Goal: Task Accomplishment & Management: Use online tool/utility

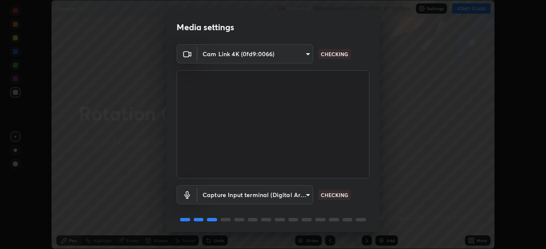
scroll to position [30, 0]
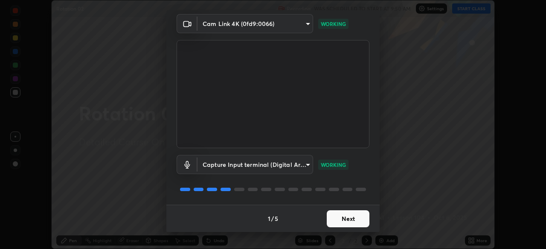
click at [332, 216] on button "Next" at bounding box center [348, 219] width 43 height 17
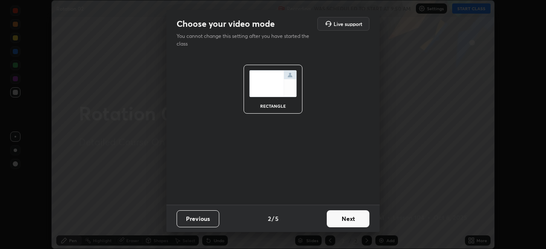
click at [333, 222] on button "Next" at bounding box center [348, 219] width 43 height 17
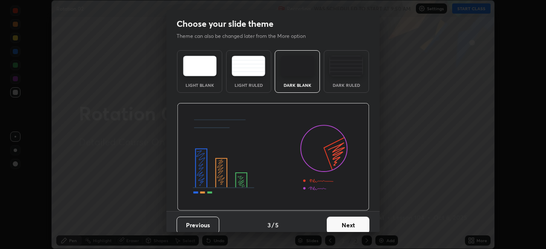
click at [333, 221] on button "Next" at bounding box center [348, 225] width 43 height 17
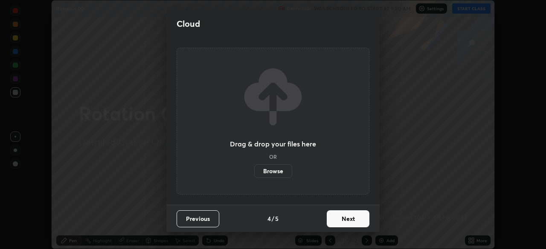
click at [331, 220] on button "Next" at bounding box center [348, 219] width 43 height 17
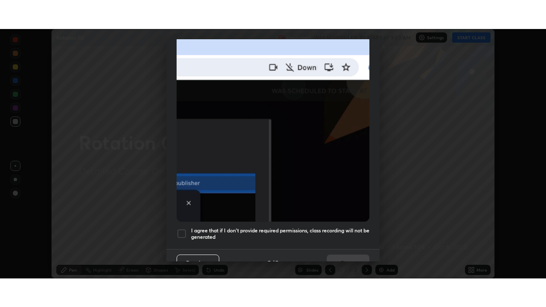
scroll to position [204, 0]
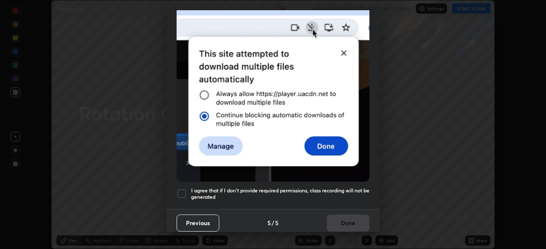
click at [215, 188] on h5 "I agree that if I don't provide required permissions, class recording will not …" at bounding box center [280, 194] width 178 height 13
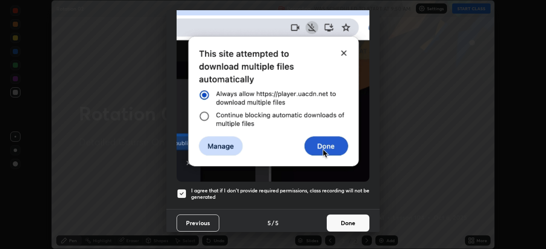
click at [332, 220] on button "Done" at bounding box center [348, 223] width 43 height 17
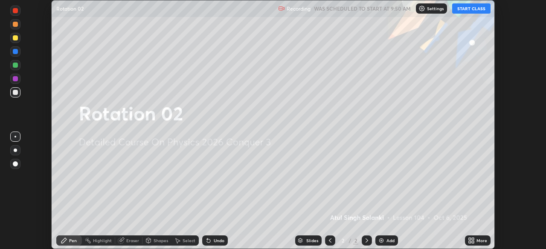
click at [473, 240] on icon at bounding box center [473, 239] width 2 height 2
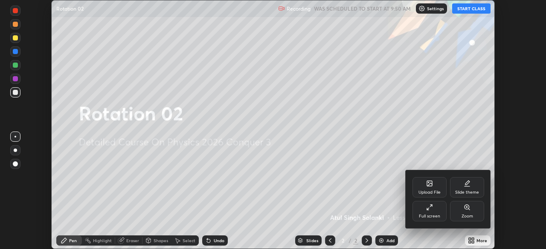
click at [427, 214] on div "Full screen" at bounding box center [429, 216] width 21 height 4
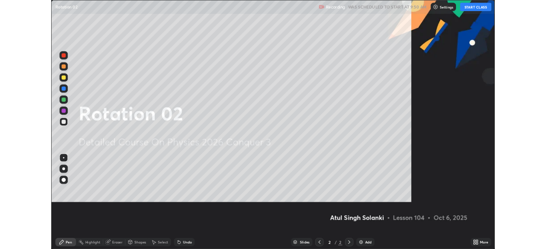
scroll to position [307, 546]
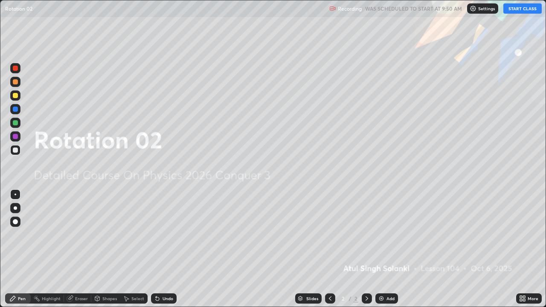
click at [515, 10] on button "START CLASS" at bounding box center [522, 8] width 38 height 10
click at [383, 249] on img at bounding box center [381, 298] width 7 height 7
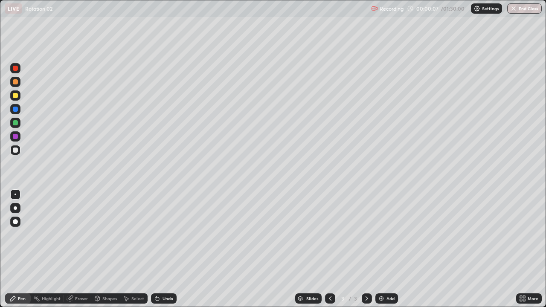
click at [17, 222] on div at bounding box center [15, 221] width 5 height 5
click at [166, 249] on div "Undo" at bounding box center [164, 298] width 26 height 10
click at [165, 249] on div "Undo" at bounding box center [164, 298] width 26 height 10
click at [163, 249] on div "Undo" at bounding box center [167, 298] width 11 height 4
click at [138, 249] on div "Select" at bounding box center [137, 298] width 13 height 4
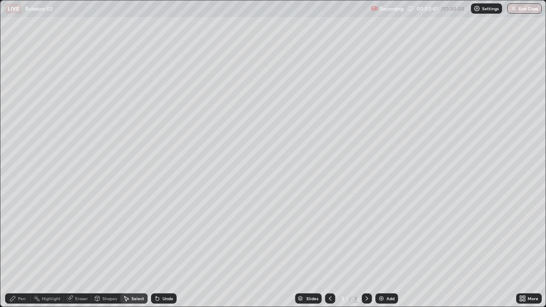
click at [138, 249] on div "Select" at bounding box center [137, 298] width 13 height 4
click at [140, 249] on div "Select" at bounding box center [133, 298] width 27 height 10
click at [139, 249] on div "Select" at bounding box center [133, 298] width 27 height 10
click at [81, 249] on div "Eraser" at bounding box center [81, 298] width 13 height 4
click at [20, 249] on div "Pen" at bounding box center [22, 298] width 8 height 4
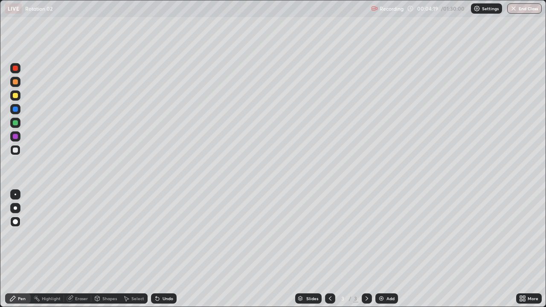
click at [5, 240] on div "Erase all" at bounding box center [15, 153] width 20 height 273
click at [18, 123] on div at bounding box center [15, 123] width 10 height 10
click at [16, 150] on div at bounding box center [15, 150] width 5 height 5
click at [388, 249] on div "Add" at bounding box center [390, 298] width 8 height 4
click at [330, 249] on icon at bounding box center [330, 298] width 7 height 7
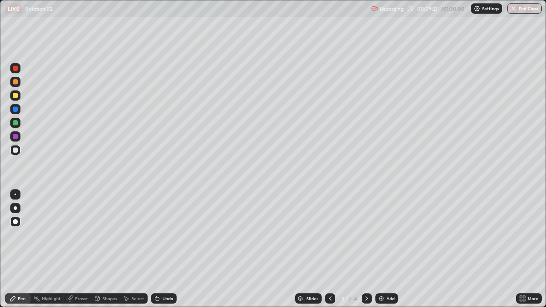
click at [18, 70] on div at bounding box center [15, 68] width 10 height 10
click at [363, 249] on icon at bounding box center [366, 298] width 7 height 7
click at [17, 149] on div at bounding box center [15, 150] width 5 height 5
click at [387, 249] on div "Add" at bounding box center [390, 298] width 8 height 4
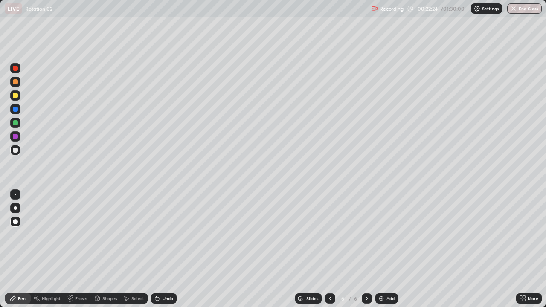
click at [329, 249] on icon at bounding box center [330, 298] width 7 height 7
click at [366, 249] on icon at bounding box center [366, 298] width 7 height 7
click at [80, 249] on div "Eraser" at bounding box center [81, 298] width 13 height 4
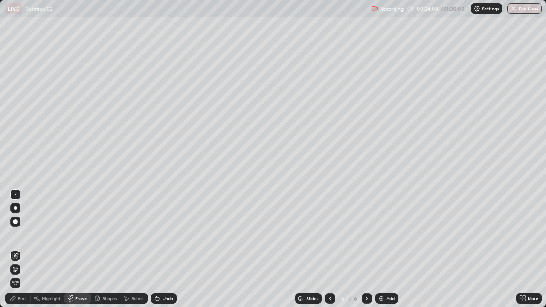
click at [23, 249] on div "Pen" at bounding box center [22, 298] width 8 height 4
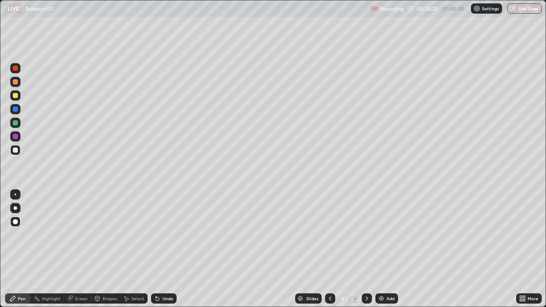
click at [325, 249] on div at bounding box center [330, 298] width 10 height 17
click at [380, 249] on img at bounding box center [381, 298] width 7 height 7
click at [329, 249] on icon at bounding box center [330, 298] width 7 height 7
click at [366, 249] on icon at bounding box center [366, 298] width 7 height 7
click at [367, 249] on icon at bounding box center [366, 298] width 7 height 7
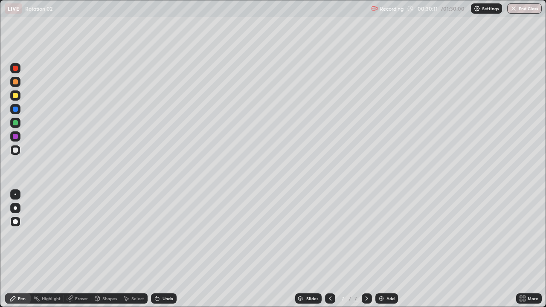
click at [366, 249] on icon at bounding box center [366, 298] width 3 height 4
click at [384, 249] on img at bounding box center [381, 298] width 7 height 7
click at [109, 249] on div "Shapes" at bounding box center [109, 298] width 14 height 4
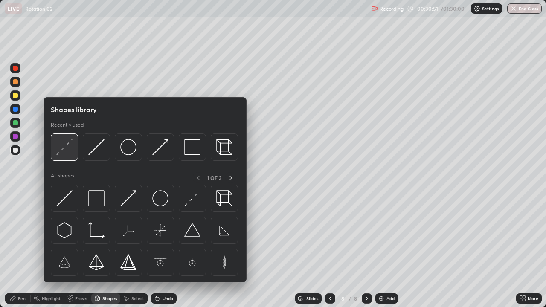
click at [65, 153] on img at bounding box center [64, 147] width 16 height 16
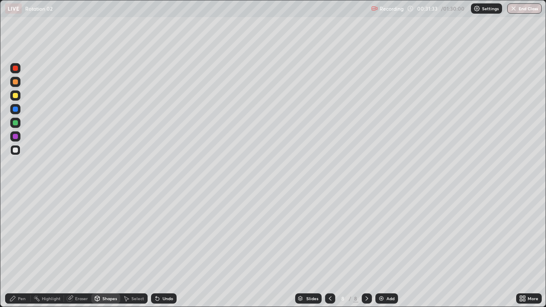
click at [20, 249] on div "Pen" at bounding box center [18, 298] width 26 height 10
click at [18, 122] on div at bounding box center [15, 123] width 10 height 10
click at [104, 249] on div "Shapes" at bounding box center [109, 298] width 14 height 4
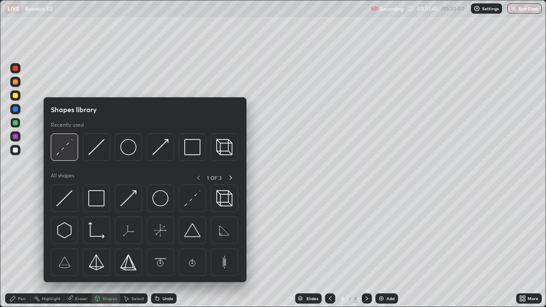
click at [66, 154] on img at bounding box center [64, 147] width 16 height 16
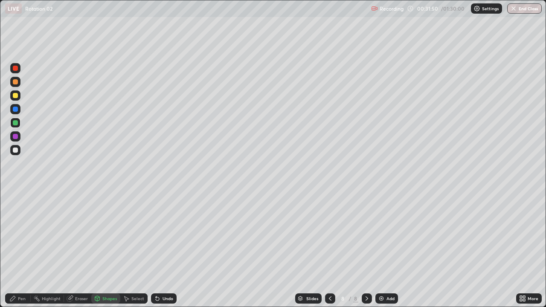
click at [22, 249] on div "Pen" at bounding box center [22, 298] width 8 height 4
click at [19, 109] on div at bounding box center [15, 109] width 10 height 10
click at [18, 81] on div at bounding box center [15, 82] width 10 height 10
click at [17, 150] on div at bounding box center [15, 150] width 5 height 5
click at [19, 69] on div at bounding box center [15, 68] width 10 height 10
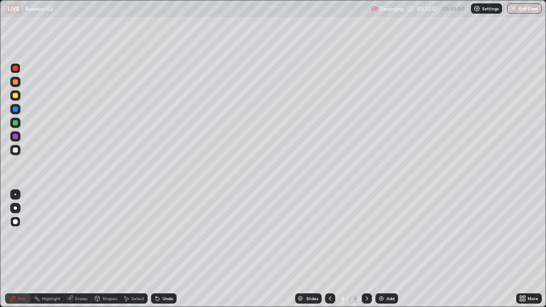
click at [17, 151] on div at bounding box center [15, 150] width 5 height 5
click at [15, 69] on div at bounding box center [15, 68] width 5 height 5
click at [82, 249] on div "Eraser" at bounding box center [81, 298] width 13 height 4
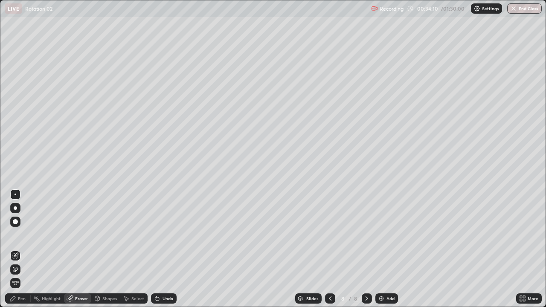
click at [22, 249] on div "Pen" at bounding box center [22, 298] width 8 height 4
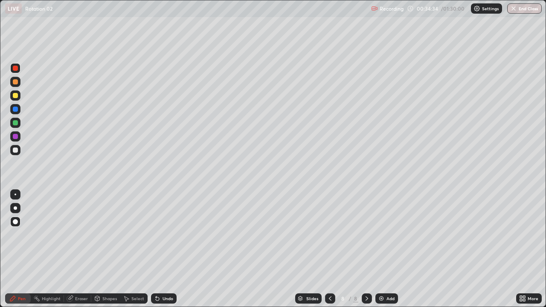
click at [17, 151] on div at bounding box center [15, 150] width 5 height 5
click at [16, 69] on div at bounding box center [15, 68] width 5 height 5
click at [17, 150] on div at bounding box center [15, 150] width 5 height 5
click at [135, 249] on div "Select" at bounding box center [137, 298] width 13 height 4
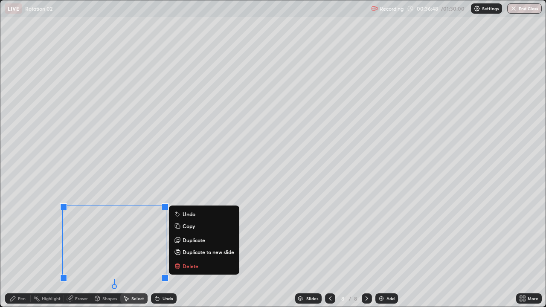
click at [182, 249] on button "Delete" at bounding box center [204, 266] width 64 height 10
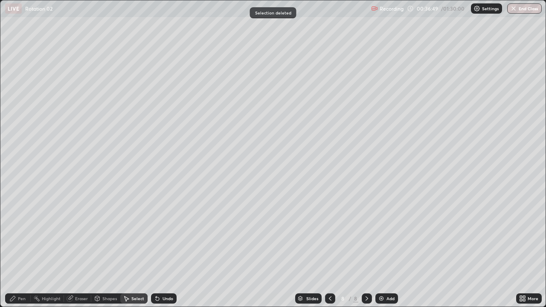
click at [20, 249] on div "Pen" at bounding box center [18, 298] width 26 height 10
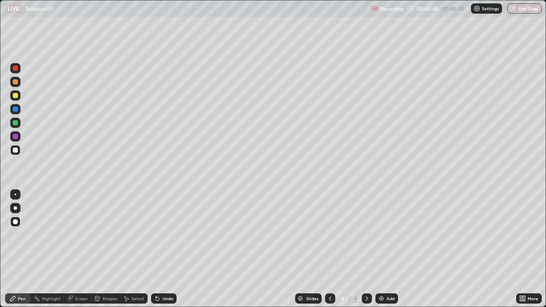
click at [383, 249] on img at bounding box center [381, 298] width 7 height 7
click at [18, 109] on div at bounding box center [15, 109] width 10 height 10
click at [18, 124] on div at bounding box center [15, 123] width 10 height 10
click at [16, 109] on div at bounding box center [15, 109] width 5 height 5
click at [102, 249] on div "Shapes" at bounding box center [109, 298] width 14 height 4
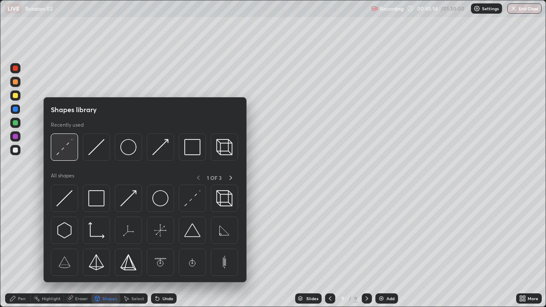
click at [66, 155] on img at bounding box center [64, 147] width 16 height 16
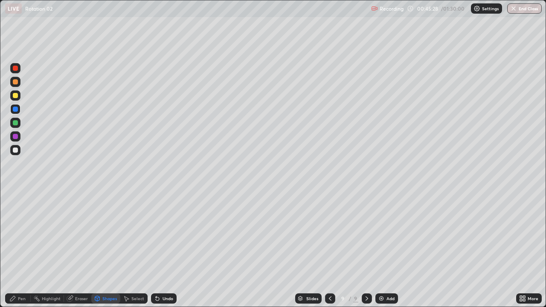
click at [19, 125] on div at bounding box center [15, 123] width 10 height 10
click at [22, 249] on div "Pen" at bounding box center [22, 298] width 8 height 4
click at [17, 151] on div at bounding box center [15, 150] width 5 height 5
click at [17, 123] on div at bounding box center [15, 122] width 5 height 5
click at [19, 149] on div at bounding box center [15, 150] width 10 height 10
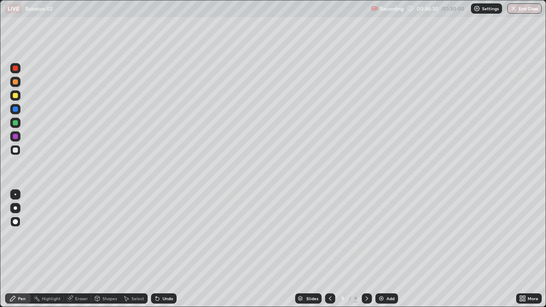
click at [17, 123] on div at bounding box center [15, 122] width 5 height 5
click at [20, 134] on div at bounding box center [15, 136] width 10 height 10
click at [17, 152] on div at bounding box center [15, 150] width 5 height 5
click at [391, 249] on div "Add" at bounding box center [390, 298] width 8 height 4
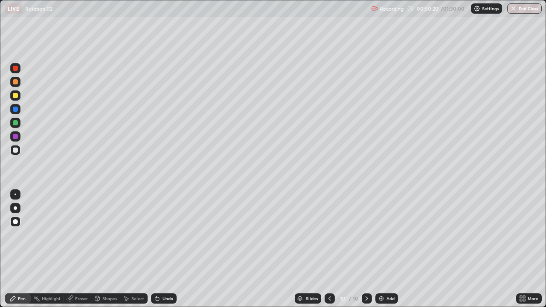
click at [112, 249] on div "Shapes" at bounding box center [109, 298] width 14 height 4
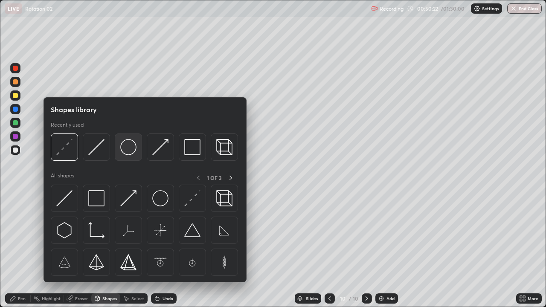
click at [128, 149] on img at bounding box center [128, 147] width 16 height 16
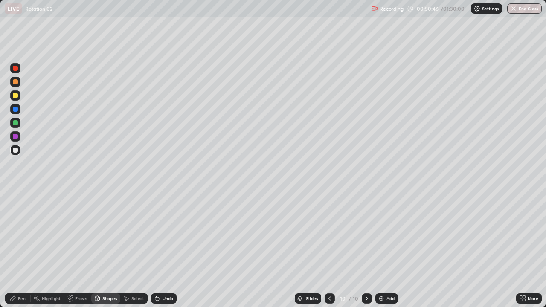
click at [17, 121] on div at bounding box center [15, 123] width 10 height 10
click at [23, 249] on div "Pen" at bounding box center [22, 298] width 8 height 4
click at [102, 249] on div "Shapes" at bounding box center [109, 298] width 14 height 4
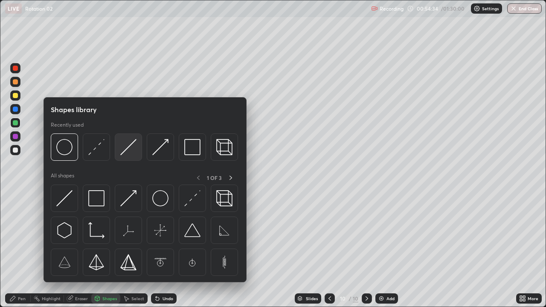
click at [128, 155] on img at bounding box center [128, 147] width 16 height 16
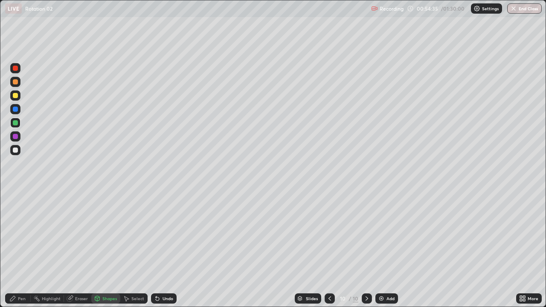
click at [19, 68] on div at bounding box center [15, 68] width 10 height 10
click at [77, 249] on div "Eraser" at bounding box center [81, 298] width 13 height 4
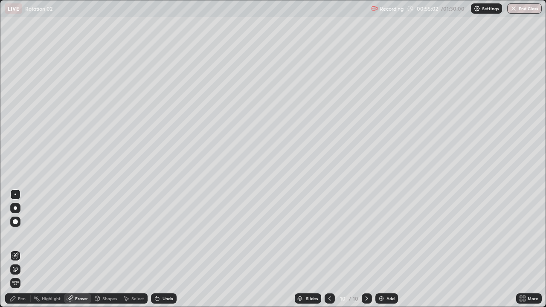
click at [159, 249] on icon at bounding box center [157, 298] width 7 height 7
click at [20, 249] on div "Pen" at bounding box center [22, 298] width 8 height 4
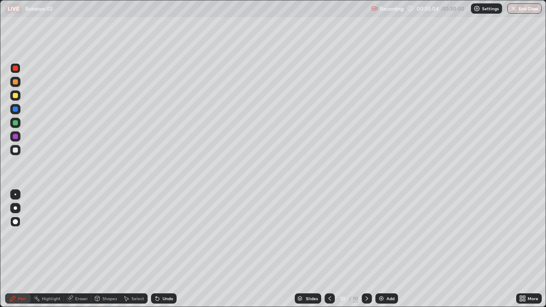
click at [15, 69] on div at bounding box center [15, 68] width 5 height 5
click at [17, 93] on div at bounding box center [15, 95] width 5 height 5
click at [17, 151] on div at bounding box center [15, 150] width 5 height 5
click at [103, 249] on div "Shapes" at bounding box center [109, 298] width 14 height 4
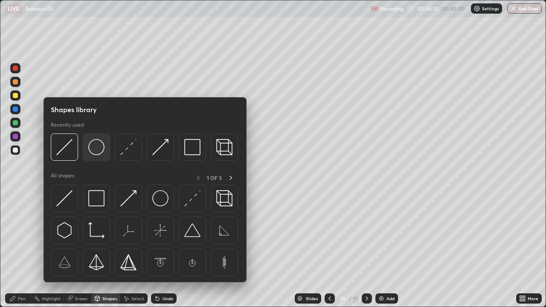
click at [95, 153] on img at bounding box center [96, 147] width 16 height 16
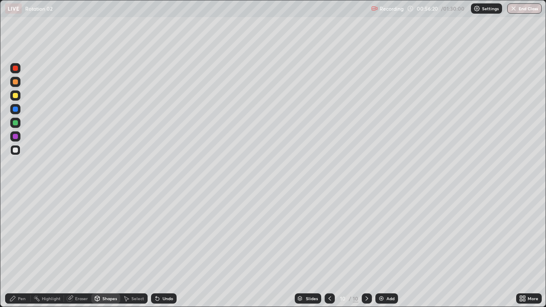
click at [159, 249] on div "Undo" at bounding box center [164, 298] width 26 height 10
click at [22, 249] on div "Pen" at bounding box center [18, 298] width 26 height 10
click at [16, 68] on div at bounding box center [15, 68] width 5 height 5
click at [19, 150] on div at bounding box center [15, 150] width 10 height 10
click at [388, 249] on div "Add" at bounding box center [390, 298] width 8 height 4
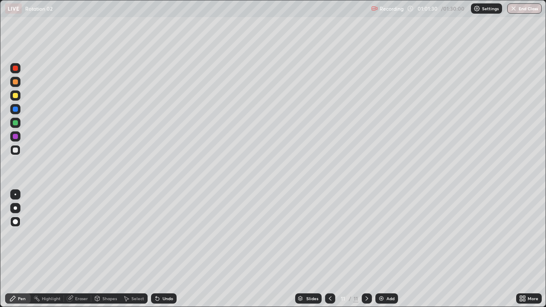
click at [15, 208] on div at bounding box center [15, 207] width 3 height 3
click at [14, 223] on div at bounding box center [15, 221] width 5 height 5
click at [17, 121] on div at bounding box center [15, 122] width 5 height 5
click at [19, 134] on div at bounding box center [15, 136] width 10 height 10
click at [16, 123] on div at bounding box center [15, 122] width 5 height 5
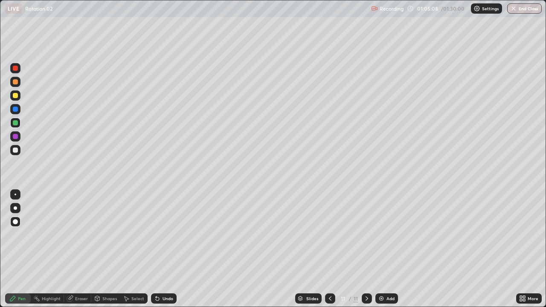
click at [17, 135] on div at bounding box center [15, 136] width 5 height 5
click at [17, 151] on div at bounding box center [15, 150] width 5 height 5
click at [16, 122] on div at bounding box center [15, 122] width 5 height 5
click at [106, 249] on div "Shapes" at bounding box center [109, 298] width 14 height 4
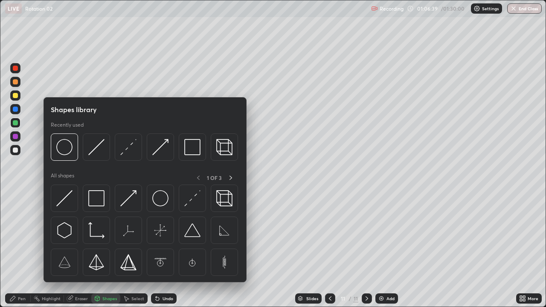
click at [133, 249] on div "Select" at bounding box center [137, 298] width 13 height 4
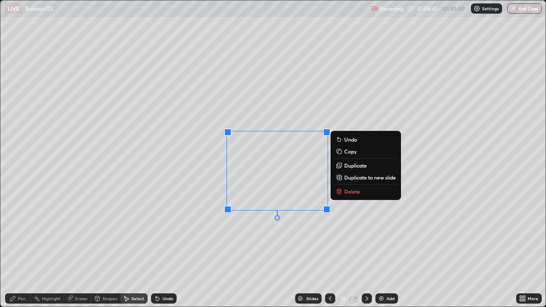
click at [353, 191] on p "Delete" at bounding box center [352, 191] width 16 height 7
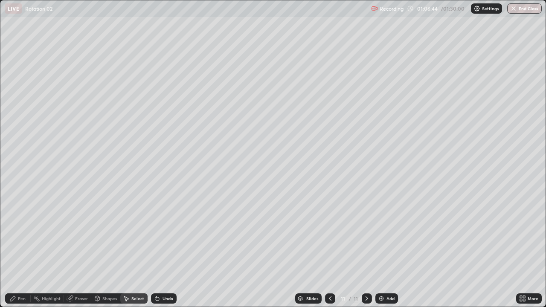
click at [24, 249] on div "Pen" at bounding box center [22, 298] width 8 height 4
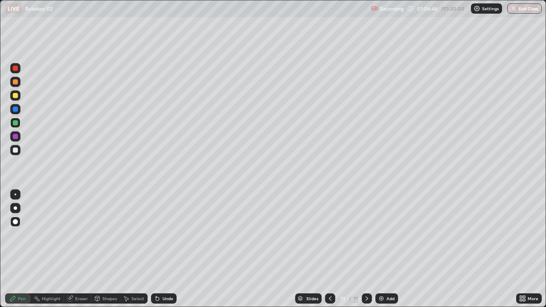
click at [19, 150] on div at bounding box center [15, 150] width 10 height 10
click at [383, 249] on img at bounding box center [381, 298] width 7 height 7
click at [110, 249] on div "Shapes" at bounding box center [109, 298] width 14 height 4
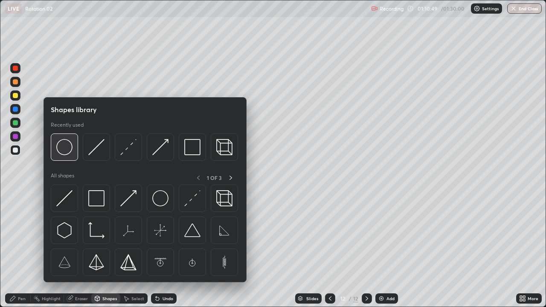
click at [68, 150] on img at bounding box center [64, 147] width 16 height 16
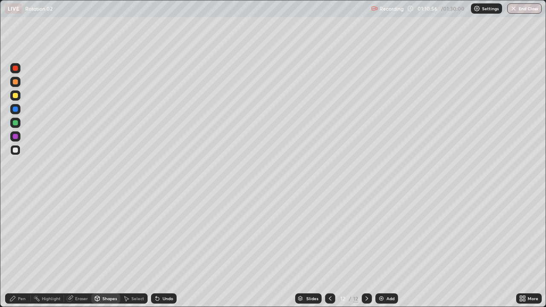
click at [21, 249] on div "Pen" at bounding box center [22, 298] width 8 height 4
click at [17, 122] on div at bounding box center [15, 122] width 5 height 5
click at [18, 71] on div at bounding box center [15, 68] width 10 height 10
click at [20, 124] on div at bounding box center [15, 123] width 10 height 10
click at [19, 152] on div at bounding box center [15, 150] width 10 height 10
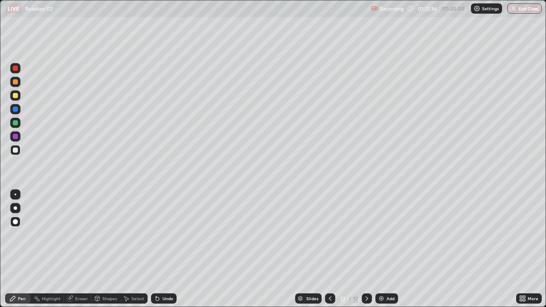
click at [101, 249] on div "Shapes" at bounding box center [105, 298] width 29 height 10
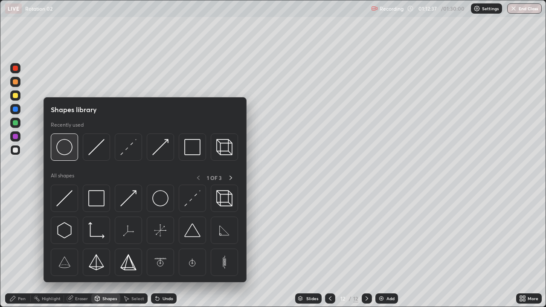
click at [71, 156] on div at bounding box center [64, 146] width 27 height 27
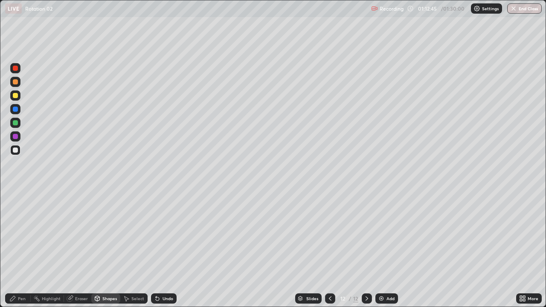
click at [17, 123] on div at bounding box center [15, 122] width 5 height 5
click at [18, 249] on div "Pen" at bounding box center [22, 298] width 8 height 4
click at [17, 108] on div at bounding box center [15, 109] width 5 height 5
click at [18, 123] on div at bounding box center [15, 123] width 10 height 10
click at [16, 67] on div at bounding box center [15, 68] width 5 height 5
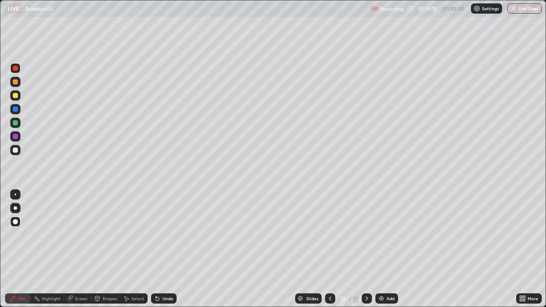
click at [16, 150] on div at bounding box center [15, 150] width 5 height 5
click at [104, 249] on div "Shapes" at bounding box center [109, 298] width 14 height 4
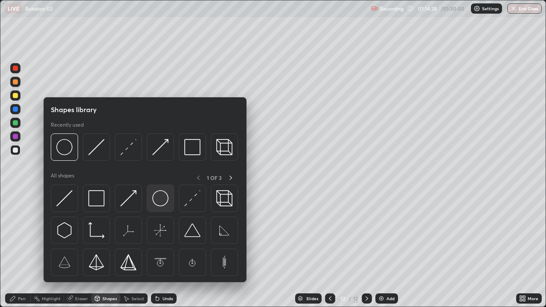
click at [161, 195] on img at bounding box center [160, 198] width 16 height 16
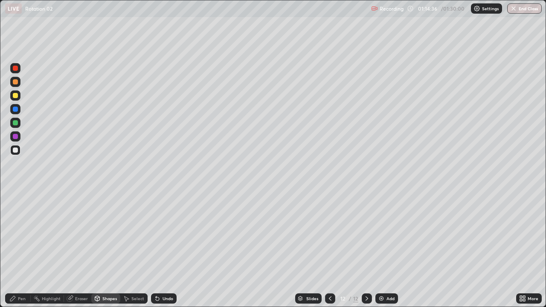
click at [16, 70] on div at bounding box center [15, 68] width 5 height 5
click at [23, 249] on div "Pen" at bounding box center [22, 298] width 8 height 4
click at [19, 122] on div at bounding box center [15, 123] width 10 height 10
click at [17, 109] on div at bounding box center [15, 109] width 5 height 5
click at [20, 150] on div at bounding box center [15, 150] width 10 height 10
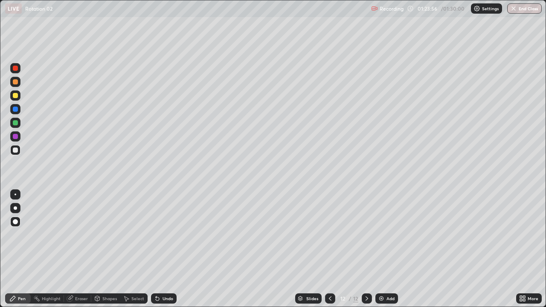
click at [387, 249] on div "Add" at bounding box center [390, 298] width 8 height 4
click at [20, 123] on div at bounding box center [15, 123] width 10 height 10
click at [159, 249] on icon at bounding box center [157, 298] width 7 height 7
click at [165, 249] on div "Undo" at bounding box center [164, 298] width 26 height 10
click at [164, 249] on div "Undo" at bounding box center [164, 298] width 26 height 10
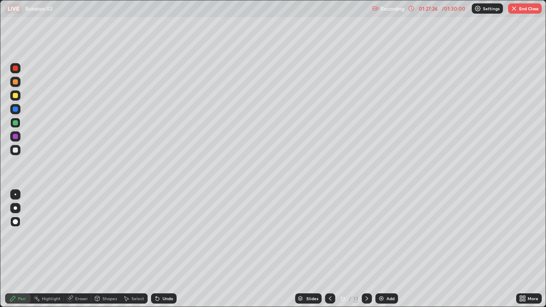
click at [17, 151] on div at bounding box center [15, 150] width 5 height 5
click at [17, 93] on div at bounding box center [15, 95] width 10 height 10
click at [16, 151] on div at bounding box center [15, 150] width 5 height 5
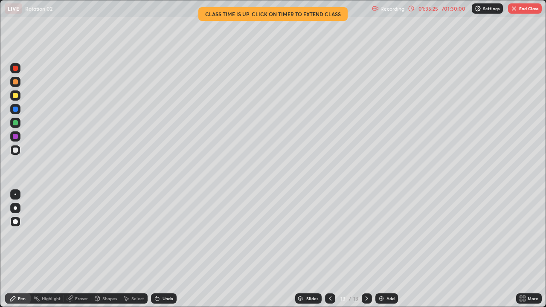
click at [522, 9] on button "End Class" at bounding box center [525, 8] width 34 height 10
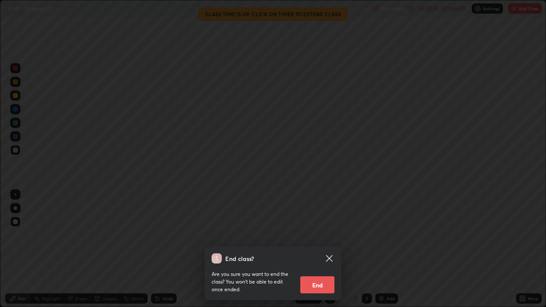
click at [316, 249] on button "End" at bounding box center [317, 284] width 34 height 17
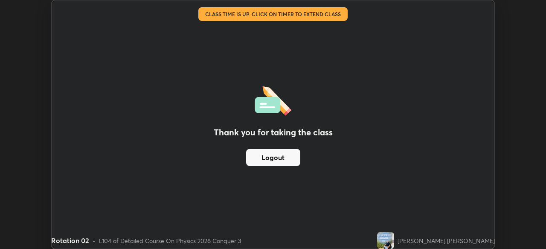
scroll to position [42392, 42096]
